Goal: Task Accomplishment & Management: Manage account settings

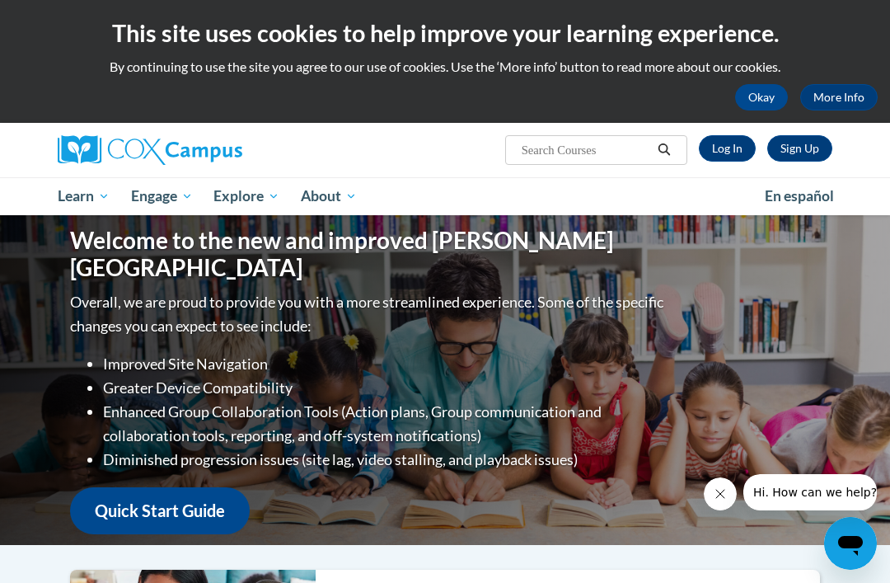
click at [721, 137] on link "Log In" at bounding box center [727, 148] width 57 height 26
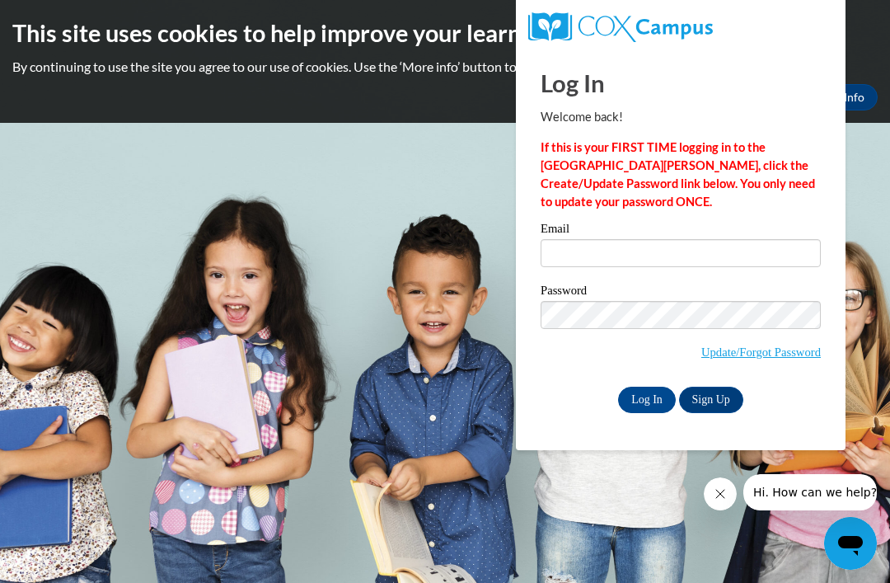
click at [771, 357] on link "Update/Forgot Password" at bounding box center [762, 351] width 120 height 13
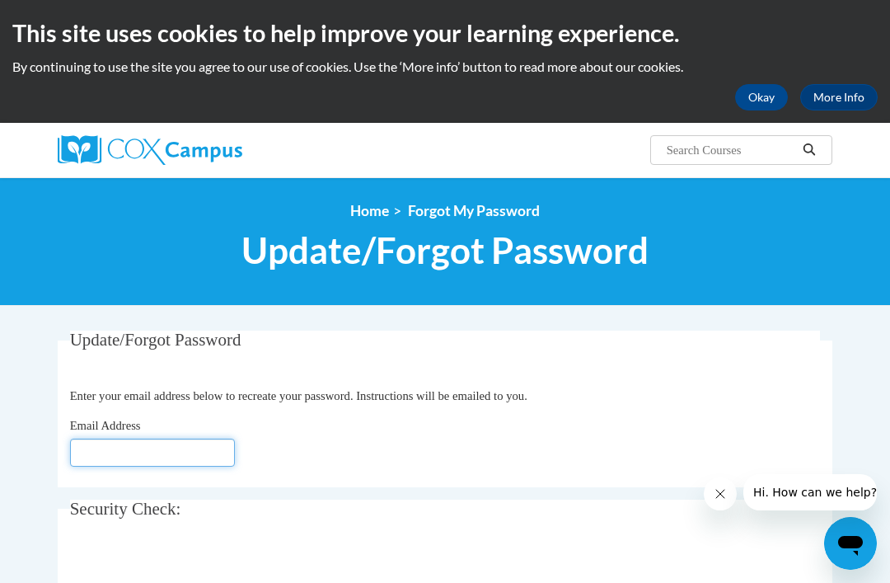
click at [181, 450] on input "Email Address" at bounding box center [152, 453] width 165 height 28
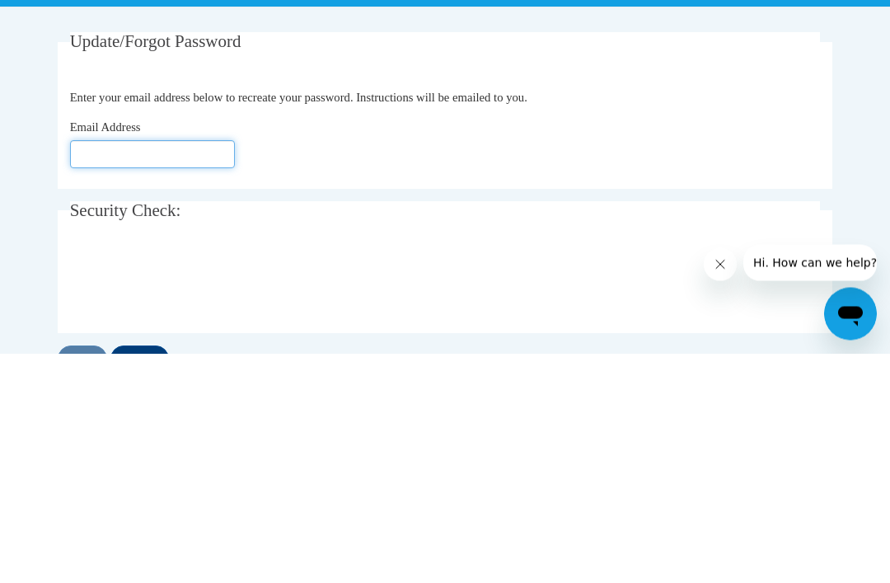
type input "[EMAIL_ADDRESS][DOMAIN_NAME]"
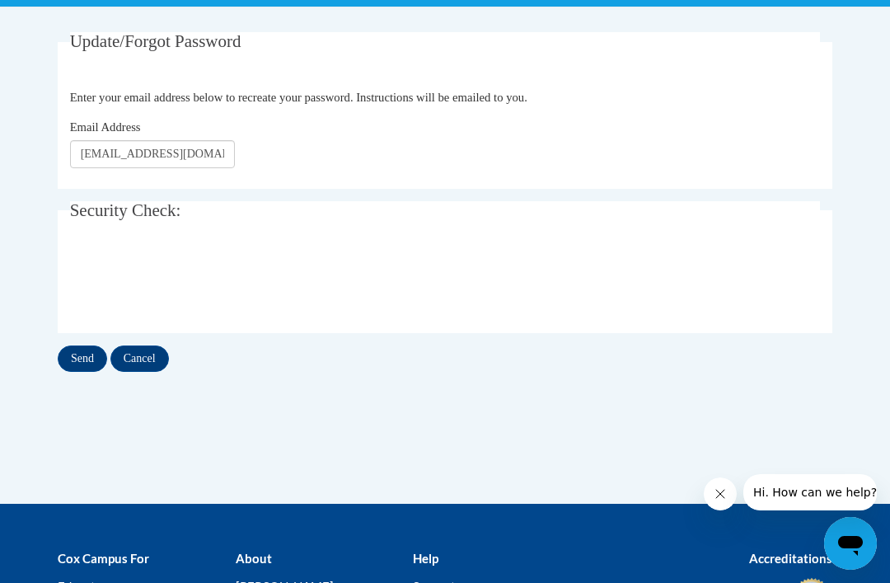
click at [79, 356] on input "Send" at bounding box center [82, 358] width 49 height 26
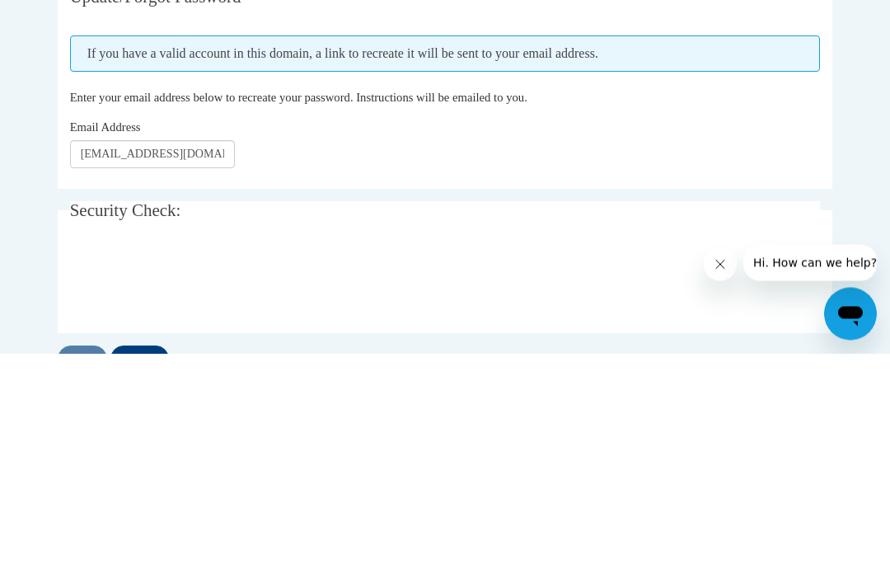
scroll to position [343, 0]
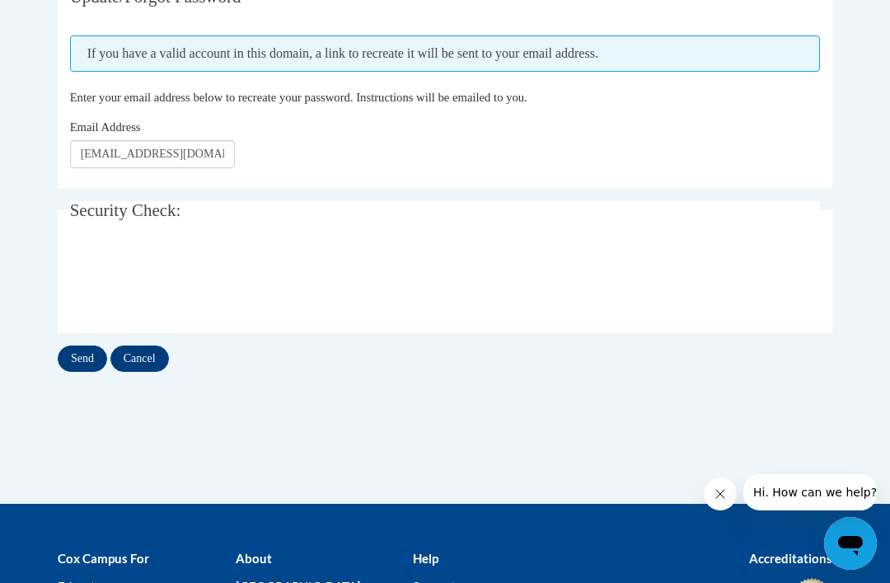
click at [82, 353] on input "Send" at bounding box center [82, 358] width 49 height 26
